Goal: Task Accomplishment & Management: Use online tool/utility

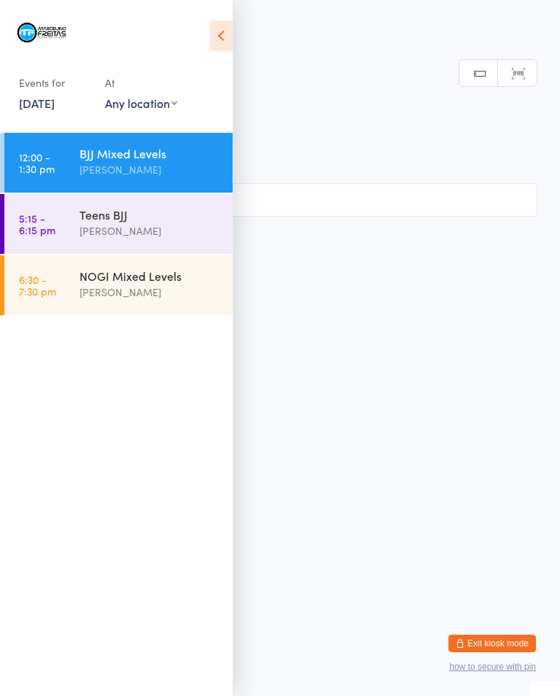
click at [48, 224] on time "5:15 - 6:15 pm" at bounding box center [37, 223] width 36 height 23
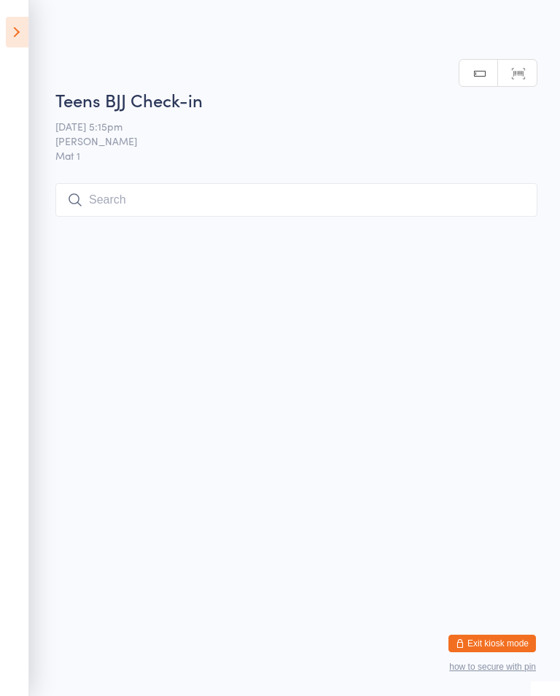
click at [328, 186] on input "search" at bounding box center [296, 200] width 482 height 34
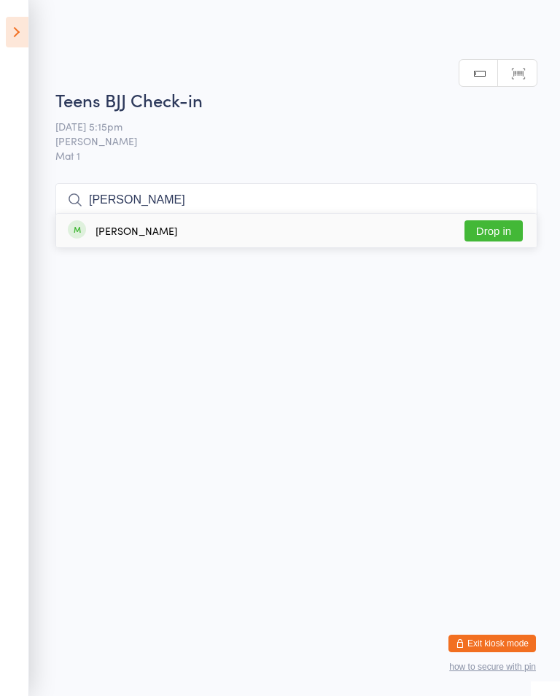
type input "[PERSON_NAME]"
click at [506, 220] on button "Drop in" at bounding box center [494, 230] width 58 height 21
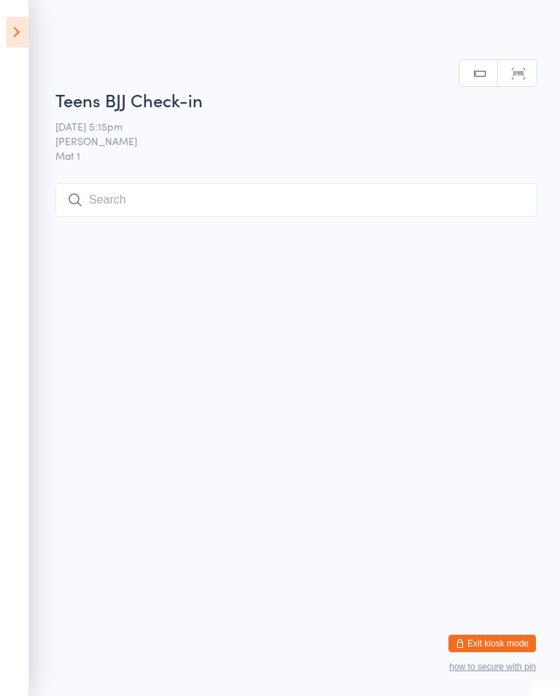
scroll to position [0, 0]
click at [279, 213] on input "search" at bounding box center [296, 200] width 482 height 34
type input "Ada"
click at [494, 220] on button "Drop in" at bounding box center [494, 230] width 58 height 21
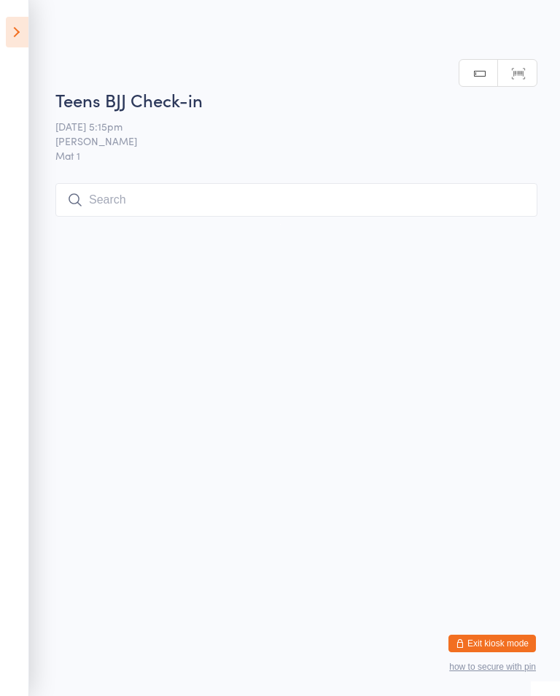
scroll to position [0, 0]
click at [109, 207] on input "search" at bounding box center [296, 200] width 482 height 34
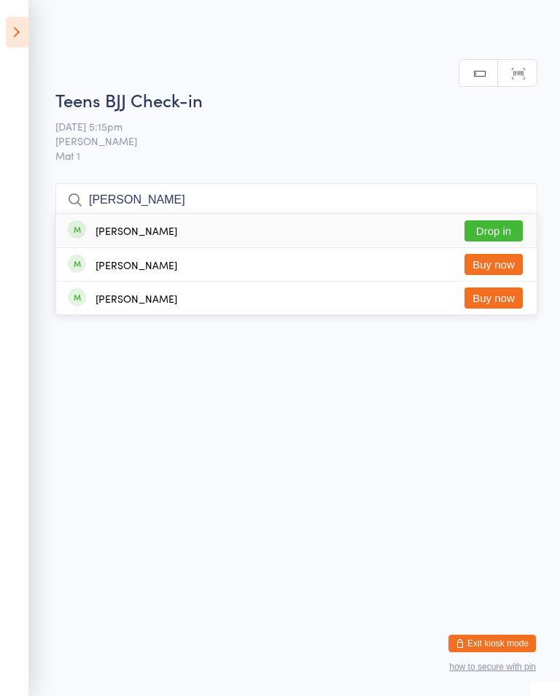
scroll to position [189, 0]
type input "[PERSON_NAME]"
click at [487, 220] on button "Drop in" at bounding box center [494, 230] width 58 height 21
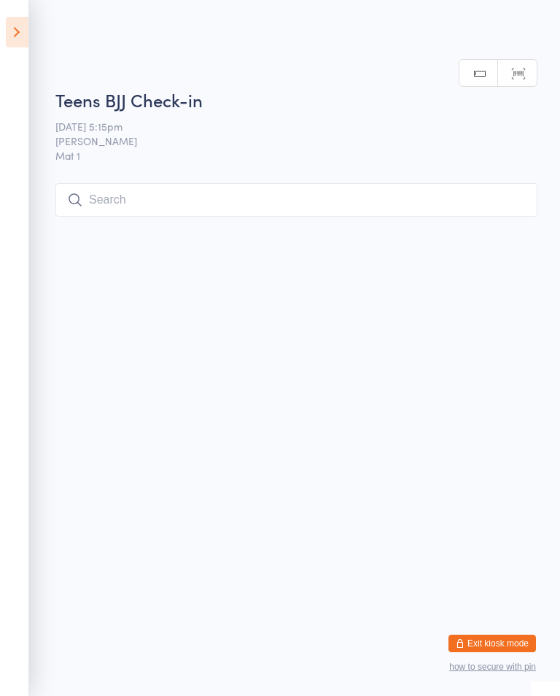
scroll to position [0, 0]
click at [427, 204] on input "search" at bounding box center [296, 200] width 482 height 34
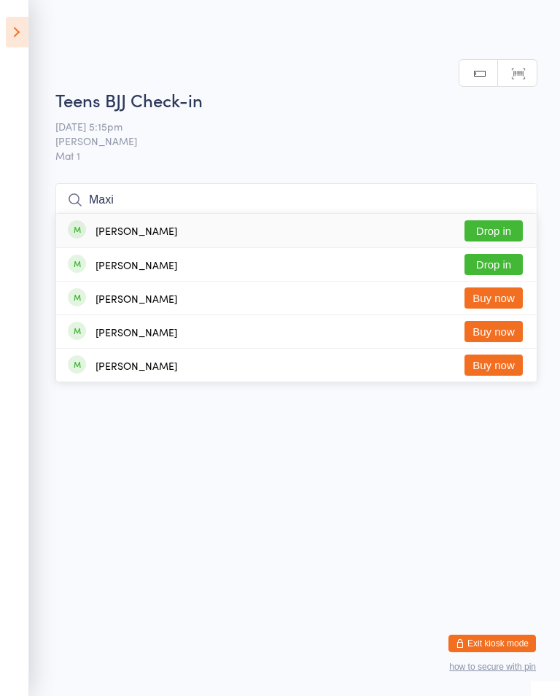
type input "Maxi"
click at [502, 220] on button "Drop in" at bounding box center [494, 230] width 58 height 21
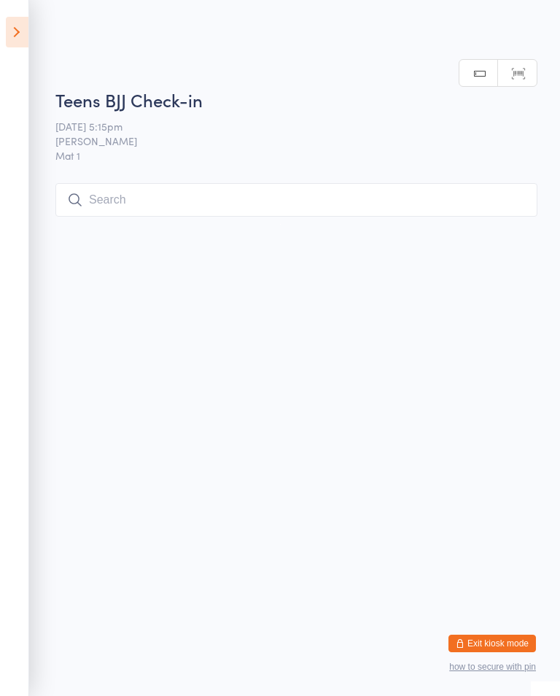
scroll to position [0, 0]
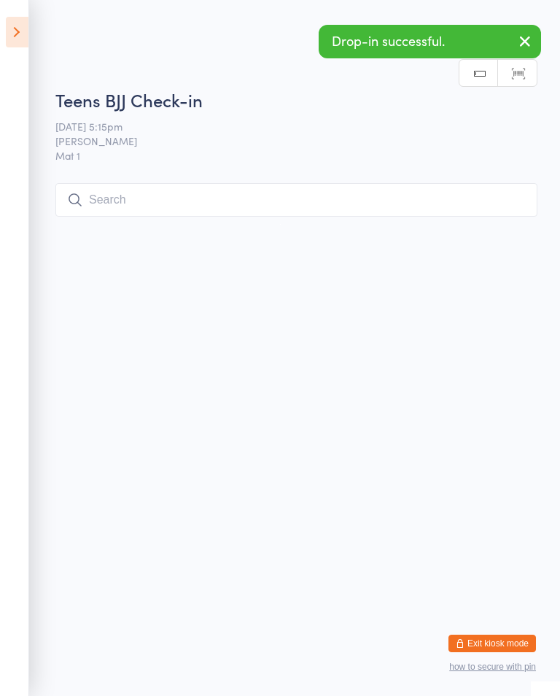
click at [255, 212] on input "search" at bounding box center [296, 200] width 482 height 34
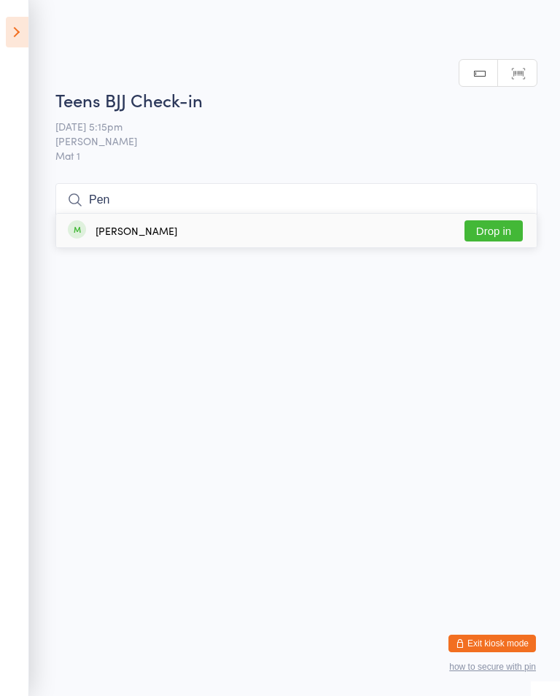
type input "Pen"
click at [502, 220] on button "Drop in" at bounding box center [494, 230] width 58 height 21
click at [182, 201] on input "search" at bounding box center [296, 200] width 482 height 34
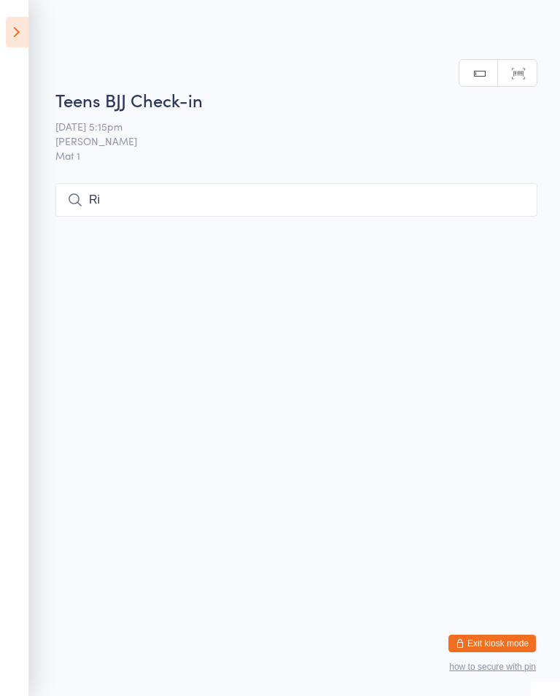
type input "R"
type input "Rijk"
click at [492, 220] on button "Drop in" at bounding box center [494, 230] width 58 height 21
click at [446, 194] on input "search" at bounding box center [296, 200] width 482 height 34
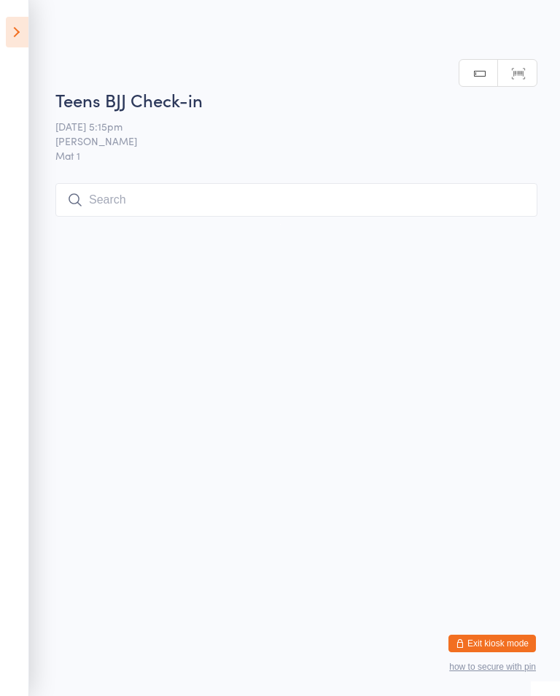
scroll to position [185, 0]
type input "Zakariya"
click at [486, 220] on button "Drop in" at bounding box center [494, 230] width 58 height 21
